Goal: Task Accomplishment & Management: Manage account settings

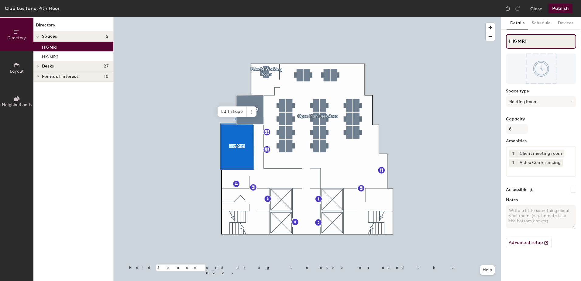
click at [500, 37] on div "Directory Layout Neighborhoods Directory Spaces 2 HK-MR1 HK-MR2 Desks 27 Privat…" at bounding box center [290, 149] width 581 height 264
paste input "SheungWan"
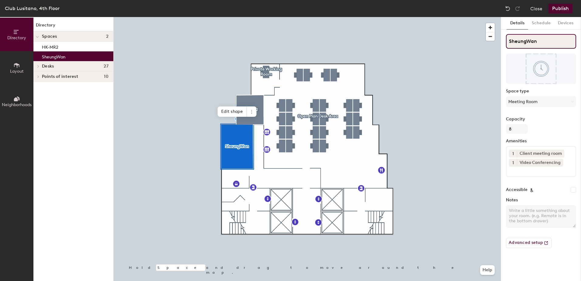
type input "SheungWan"
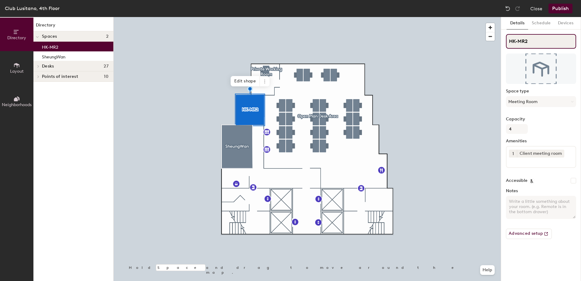
click at [495, 41] on div "Directory Layout Neighborhoods Directory Spaces 2 HK-MR2 SheungWan Desks 27 Pri…" at bounding box center [290, 149] width 581 height 264
type input "Bloomberg"
click at [455, 17] on div at bounding box center [307, 17] width 387 height 0
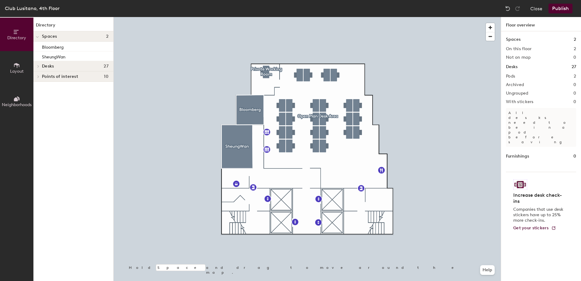
click at [559, 7] on button "Publish" at bounding box center [560, 9] width 24 height 10
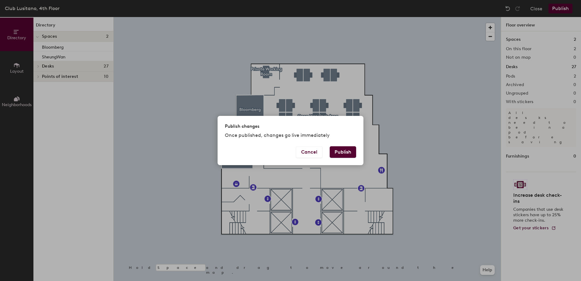
click at [348, 154] on button "Publish" at bounding box center [342, 152] width 26 height 12
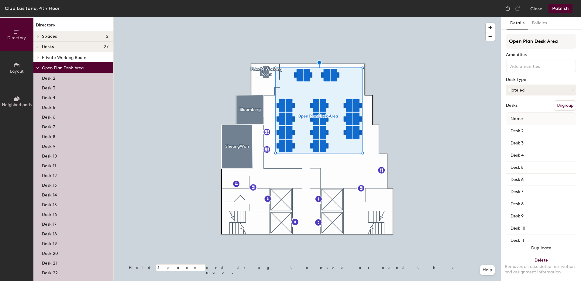
click at [557, 104] on button "Ungroup" at bounding box center [565, 105] width 22 height 10
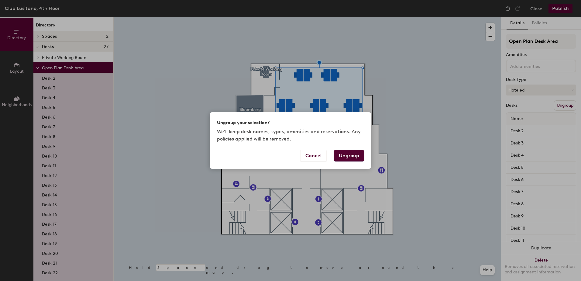
click at [351, 156] on button "Ungroup" at bounding box center [349, 156] width 30 height 12
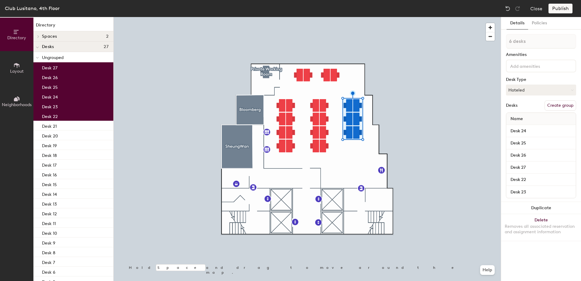
click at [557, 106] on button "Create group" at bounding box center [560, 105] width 32 height 10
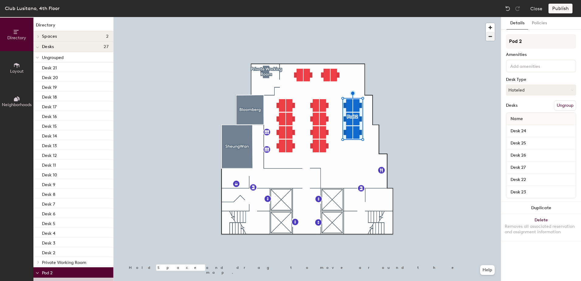
drag, startPoint x: 516, startPoint y: 37, endPoint x: 493, endPoint y: 35, distance: 22.9
click at [493, 35] on div "Directory Layout Neighborhoods Directory Spaces 2 Bloomberg SheungWan Desks 27 …" at bounding box center [290, 149] width 581 height 264
type input "FA"
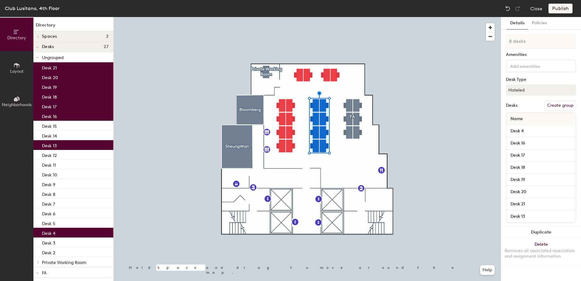
click at [553, 103] on button "Create group" at bounding box center [560, 105] width 32 height 10
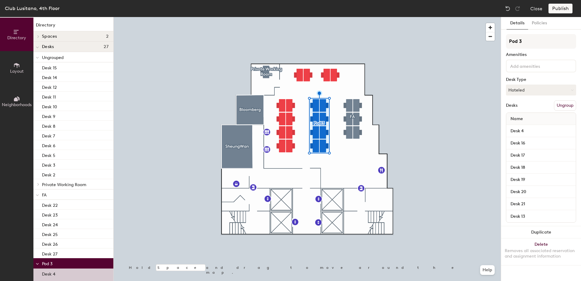
click at [500, 42] on div "Directory Layout Neighborhoods Directory Spaces 2 Bloomberg SheungWan Desks 27 …" at bounding box center [290, 149] width 581 height 264
type input "S&C"
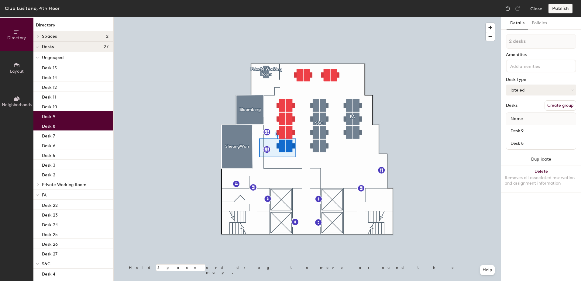
click at [553, 102] on button "Create group" at bounding box center [560, 105] width 32 height 10
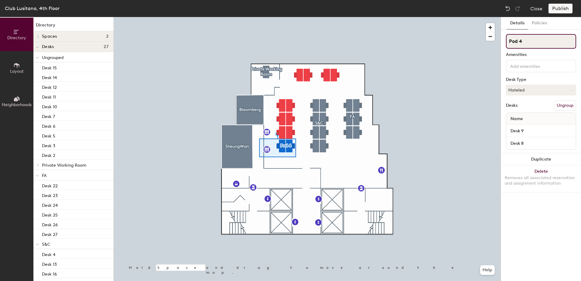
click at [499, 42] on div "Directory Layout Neighborhoods Directory Spaces 2 Bloomberg SheungWan Desks 27 …" at bounding box center [290, 149] width 581 height 264
type input "PA"
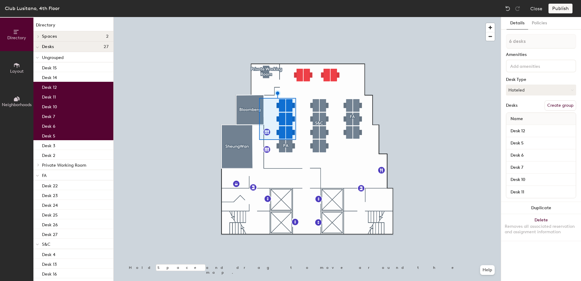
click at [528, 65] on input at bounding box center [536, 65] width 55 height 7
click at [562, 107] on button "Create group" at bounding box center [560, 105] width 32 height 10
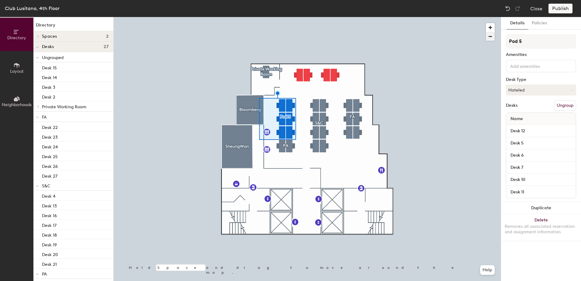
drag, startPoint x: 529, startPoint y: 41, endPoint x: 488, endPoint y: 37, distance: 41.2
click at [488, 37] on div "Directory Layout Neighborhoods Directory Spaces 2 Bloomberg SheungWan Desks 27 …" at bounding box center [290, 149] width 581 height 264
type input "HotDesks"
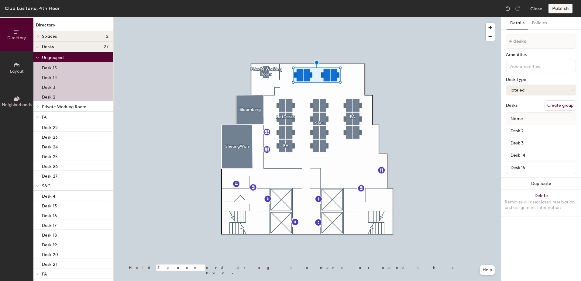
click at [556, 104] on button "Create group" at bounding box center [560, 105] width 32 height 10
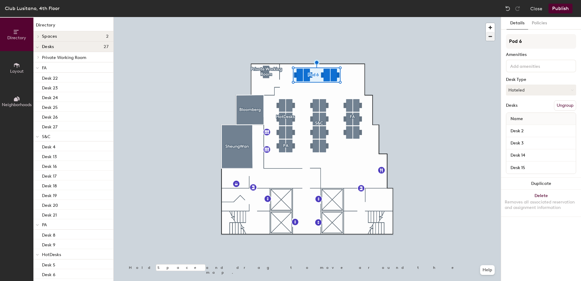
drag, startPoint x: 527, startPoint y: 41, endPoint x: 492, endPoint y: 40, distance: 34.6
click at [492, 40] on div "Directory Layout Neighborhoods Directory Spaces 2 Bloomberg SheungWan Desks 27 …" at bounding box center [290, 149] width 581 height 264
type input "Holdings"
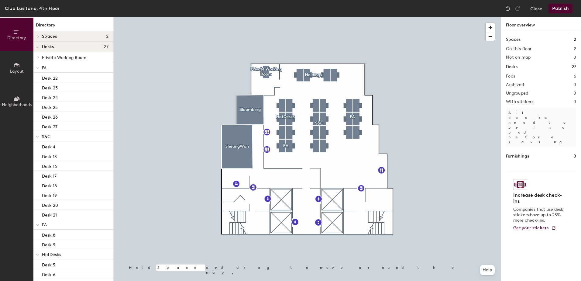
click at [563, 6] on button "Publish" at bounding box center [560, 9] width 24 height 10
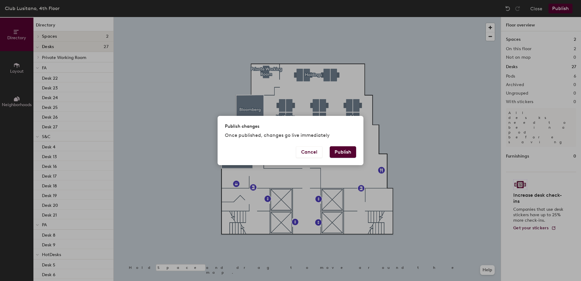
click at [339, 151] on button "Publish" at bounding box center [342, 152] width 26 height 12
